Goal: Find specific page/section: Find specific page/section

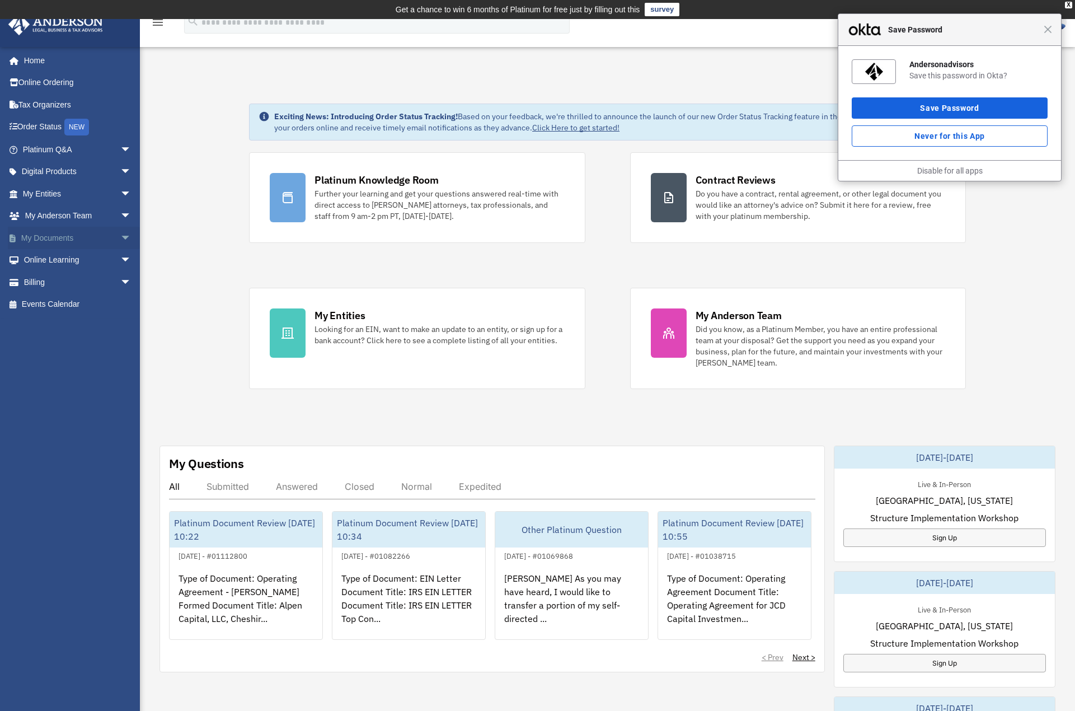
click at [120, 232] on span "arrow_drop_down" at bounding box center [131, 238] width 22 height 23
click at [82, 266] on link "Box" at bounding box center [82, 260] width 133 height 22
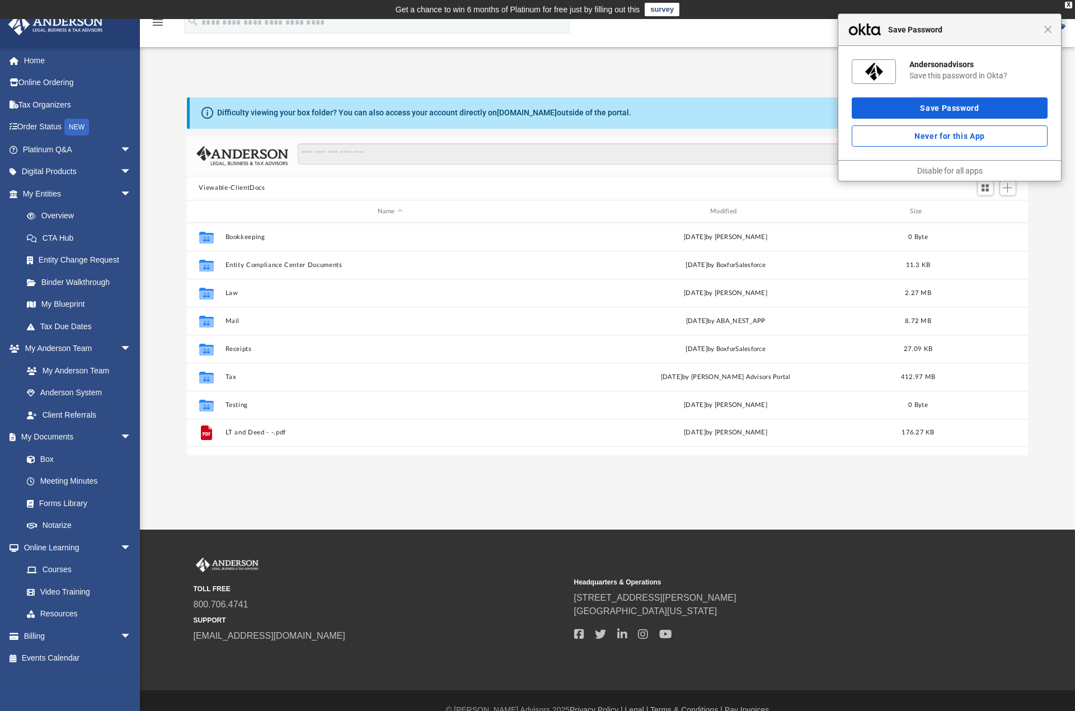
scroll to position [246, 833]
click at [1047, 27] on span "Close" at bounding box center [1047, 29] width 8 height 8
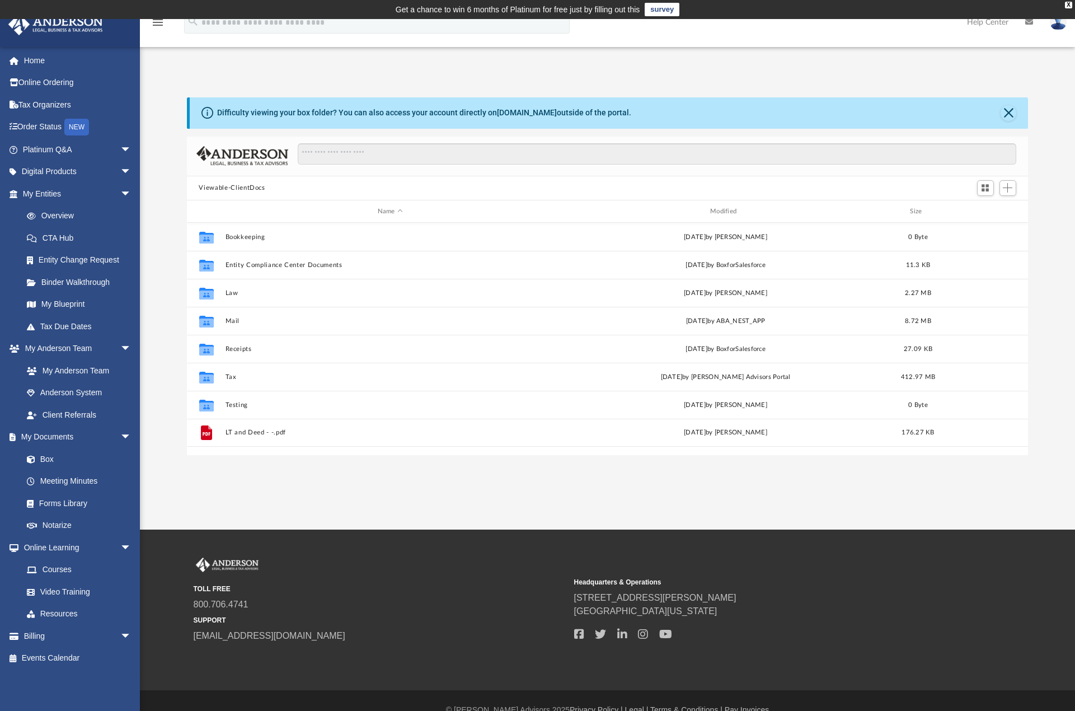
click at [752, 67] on div "App [PERSON_NAME][EMAIL_ADDRESS][DOMAIN_NAME] Sign Out [PERSON_NAME][EMAIL_ADDR…" at bounding box center [537, 258] width 1075 height 393
